Goal: Task Accomplishment & Management: Manage account settings

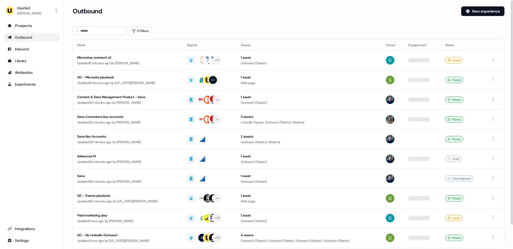
click at [32, 19] on div "Userled [PERSON_NAME] Prospects Outbound Inbound Library Attribution Experiment…" at bounding box center [32, 124] width 64 height 249
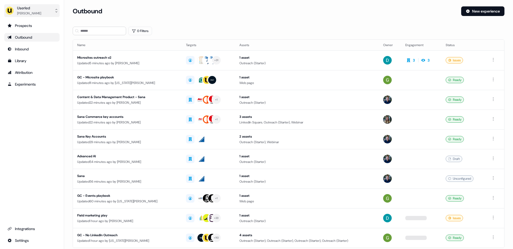
click at [34, 13] on div "[PERSON_NAME]" at bounding box center [29, 13] width 24 height 5
click at [32, 26] on div "Impersonate (Admin)" at bounding box center [31, 25] width 51 height 10
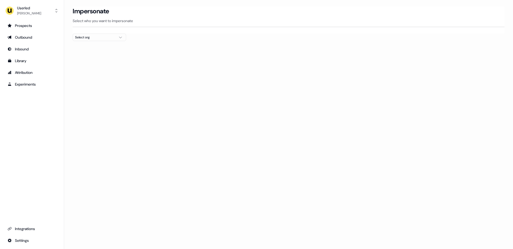
click at [103, 38] on div "Select org" at bounding box center [95, 37] width 40 height 5
type input "****"
click at [88, 56] on div "Telgorithm" at bounding box center [99, 56] width 53 height 9
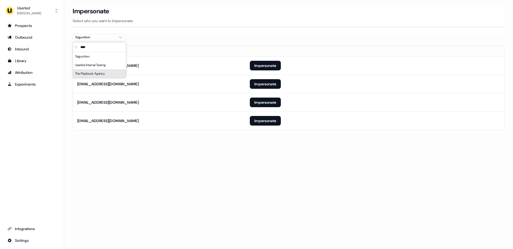
click at [203, 151] on div "Loading... Impersonate Select who you want to impersonate Telgorithm Email [EMA…" at bounding box center [288, 124] width 449 height 249
click at [265, 102] on button "Impersonate" at bounding box center [265, 103] width 31 height 10
